Goal: Browse casually: Explore the website without a specific task or goal

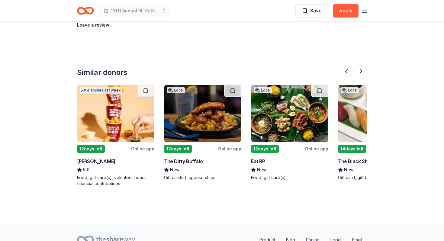
scroll to position [0, 373]
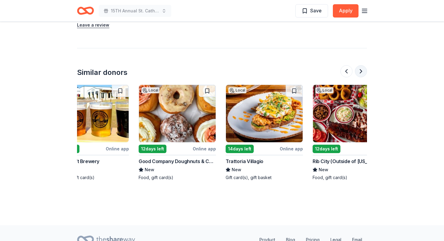
click at [363, 71] on button at bounding box center [361, 71] width 12 height 12
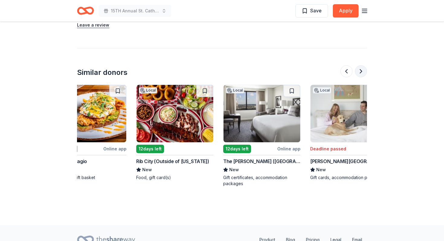
scroll to position [0, 570]
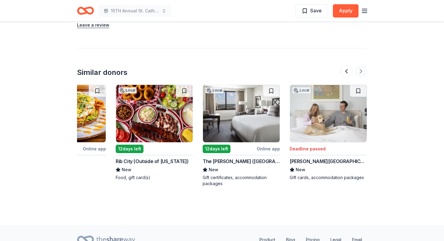
click at [363, 71] on div at bounding box center [353, 71] width 27 height 12
click at [346, 72] on button at bounding box center [346, 71] width 12 height 12
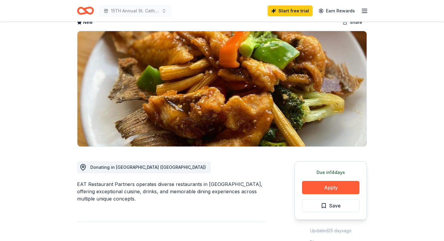
scroll to position [0, 0]
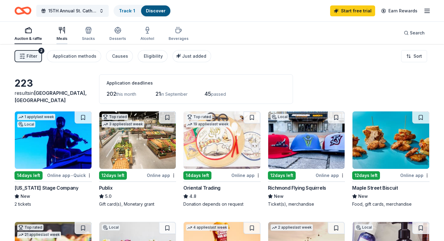
click at [60, 31] on icon "button" at bounding box center [61, 30] width 7 height 7
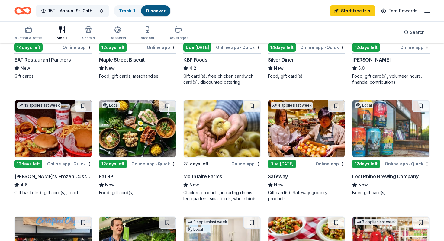
scroll to position [129, 0]
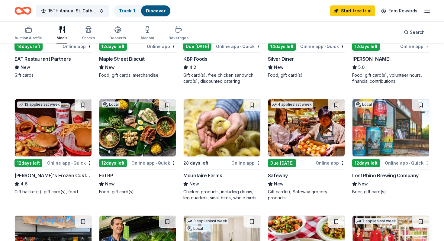
click at [134, 132] on img at bounding box center [137, 127] width 77 height 57
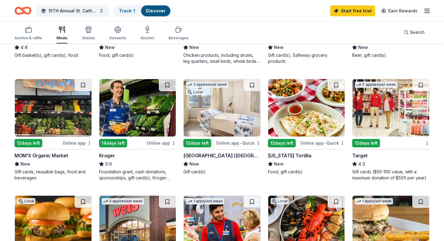
scroll to position [264, 0]
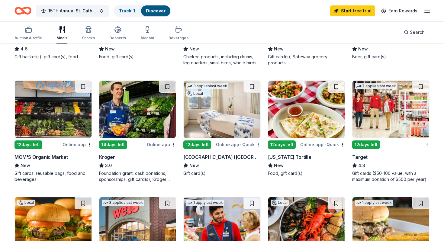
click at [313, 120] on img at bounding box center [306, 109] width 77 height 57
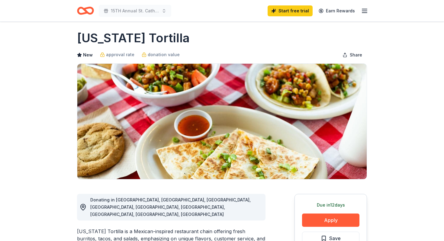
scroll to position [4, 0]
